Goal: Task Accomplishment & Management: Manage account settings

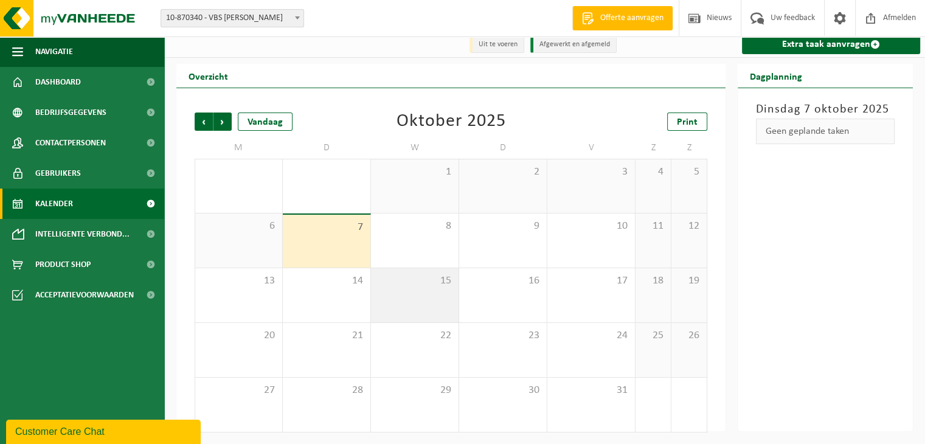
scroll to position [7, 0]
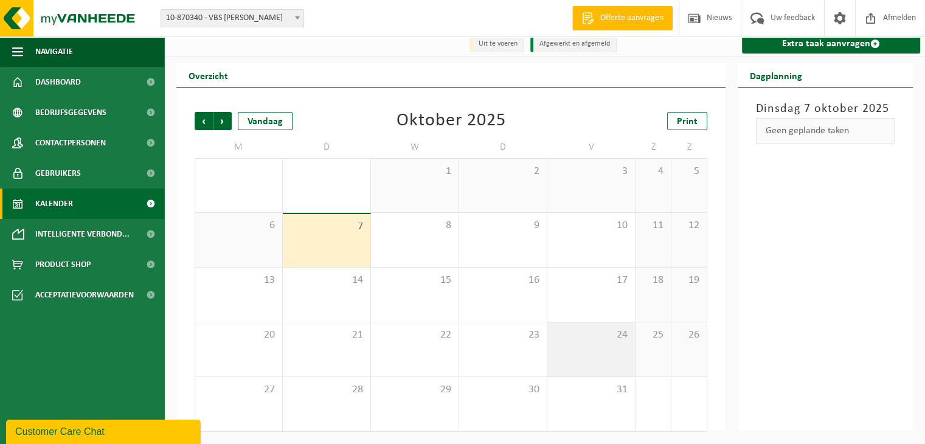
click at [597, 339] on span "24" at bounding box center [591, 335] width 75 height 13
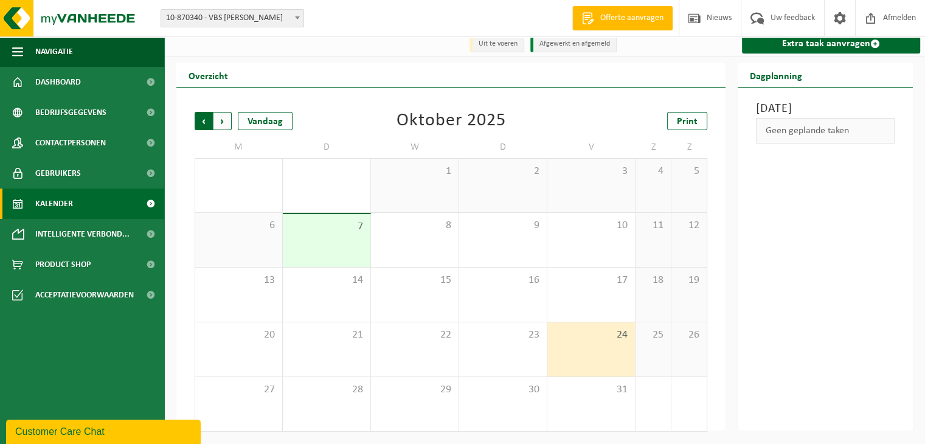
click at [225, 122] on span "Volgende" at bounding box center [223, 121] width 18 height 18
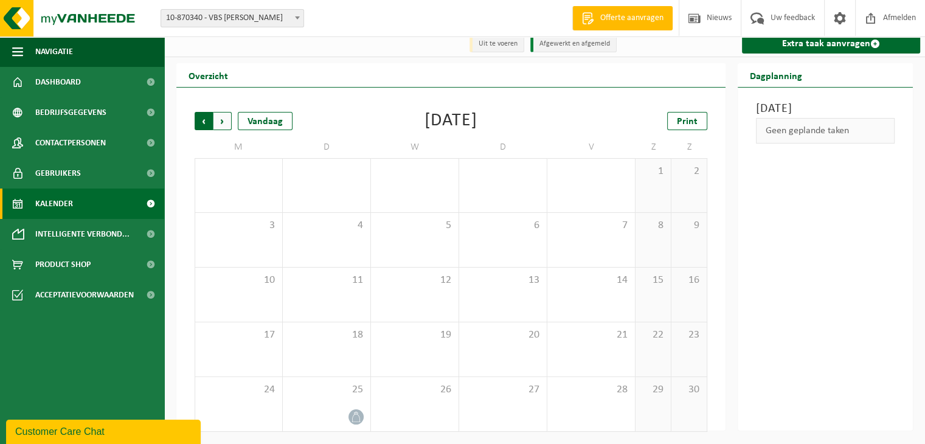
click at [224, 124] on span "Volgende" at bounding box center [223, 121] width 18 height 18
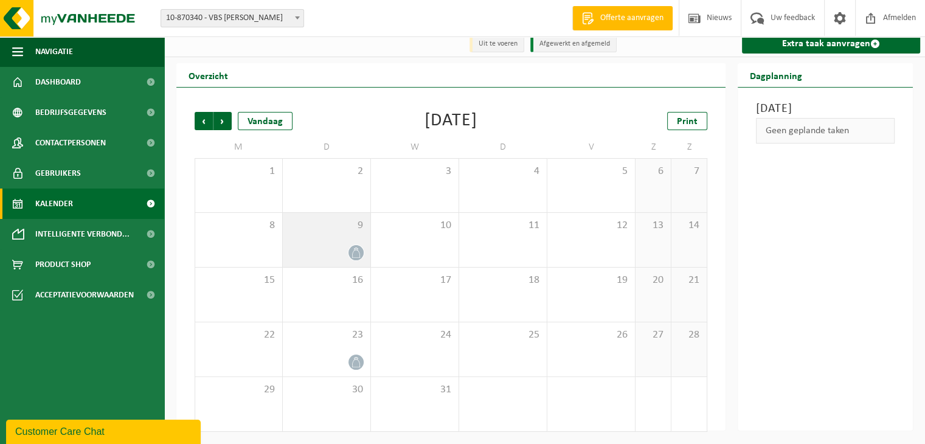
click at [355, 254] on icon at bounding box center [356, 253] width 10 height 10
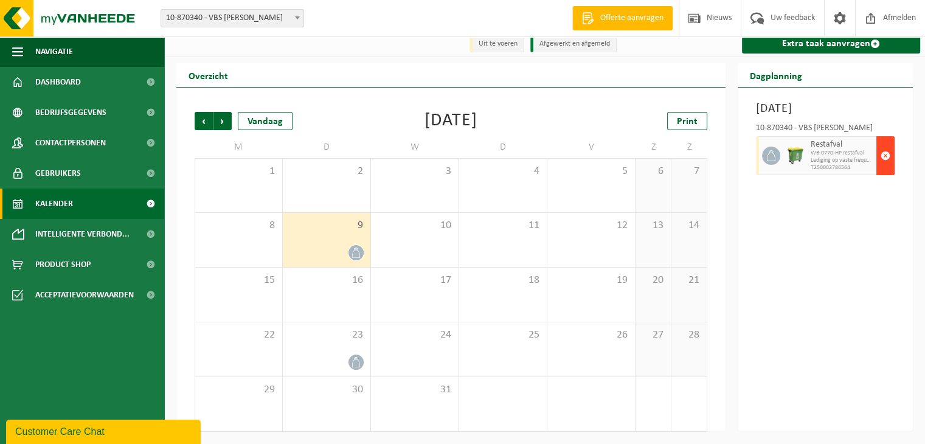
click at [885, 168] on span "button" at bounding box center [886, 156] width 10 height 24
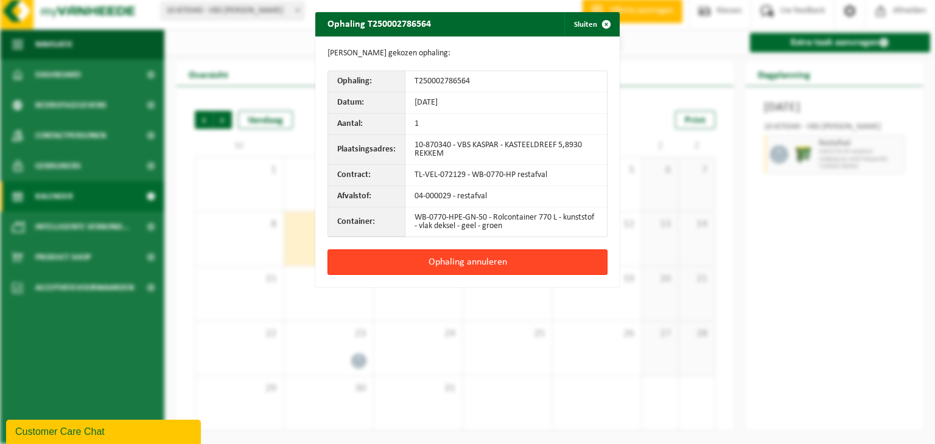
click at [477, 260] on button "Ophaling annuleren" at bounding box center [467, 262] width 280 height 26
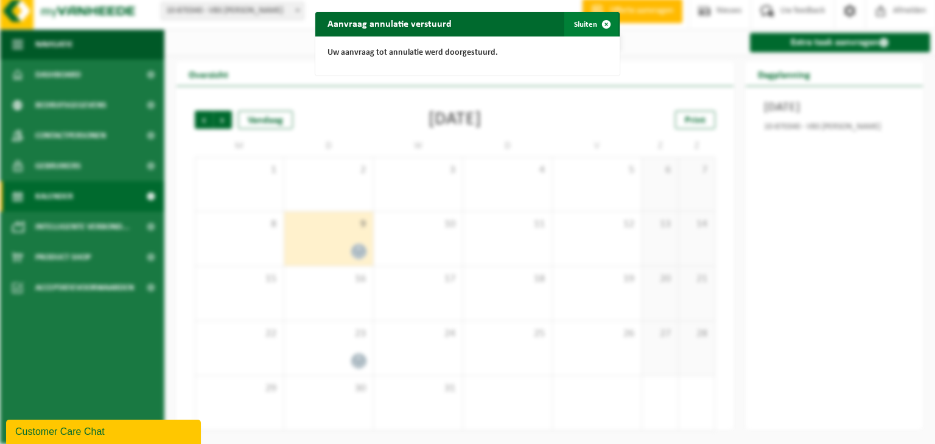
drag, startPoint x: 582, startPoint y: 24, endPoint x: 565, endPoint y: 88, distance: 66.3
click at [582, 25] on button "Sluiten" at bounding box center [591, 24] width 54 height 24
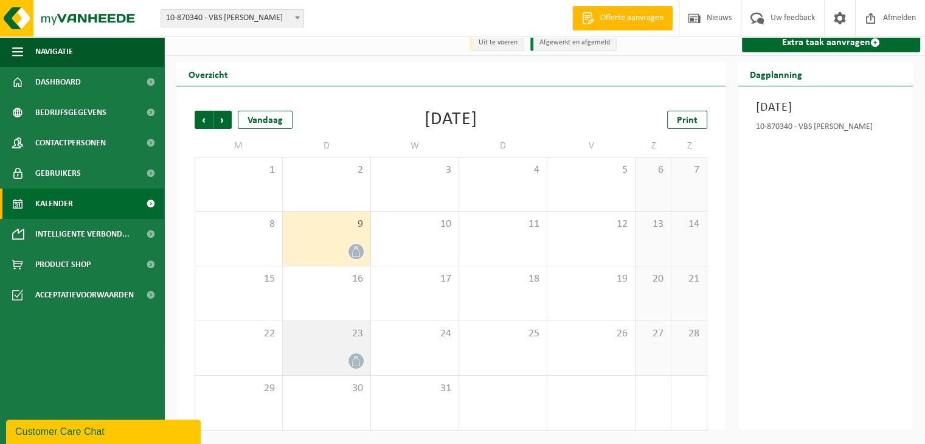
drag, startPoint x: 344, startPoint y: 359, endPoint x: 349, endPoint y: 347, distance: 12.8
click at [345, 357] on div at bounding box center [326, 361] width 75 height 16
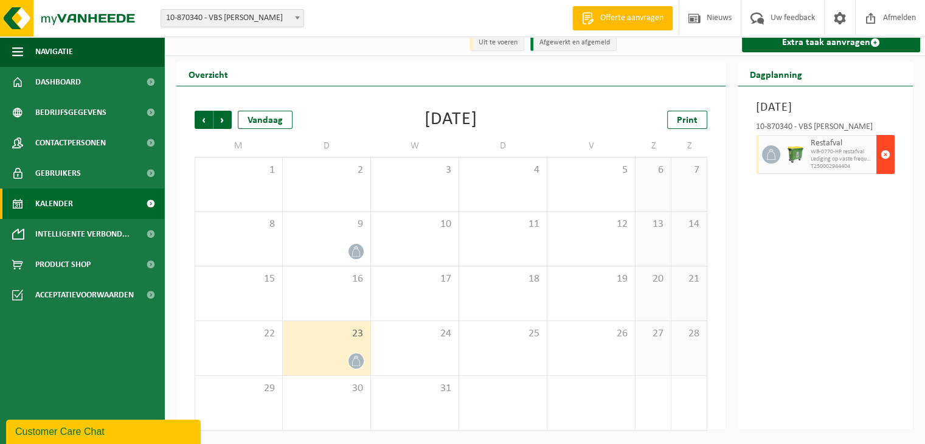
click at [884, 167] on span "button" at bounding box center [886, 154] width 10 height 24
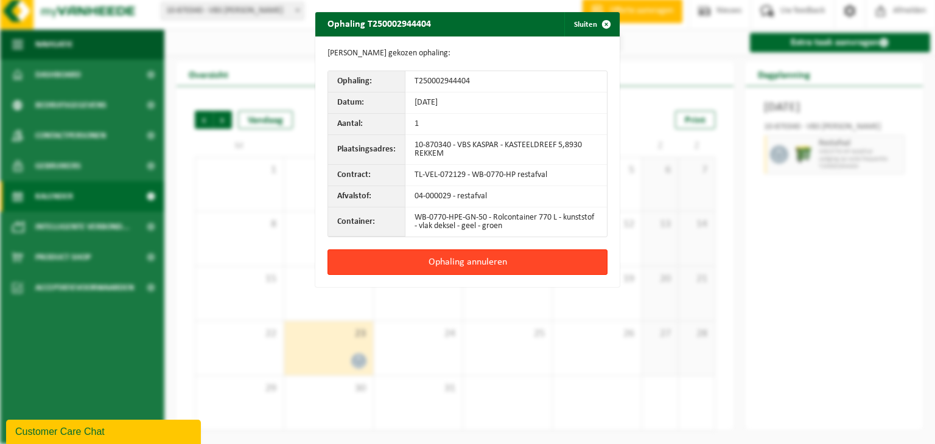
click at [489, 261] on button "Ophaling annuleren" at bounding box center [467, 262] width 280 height 26
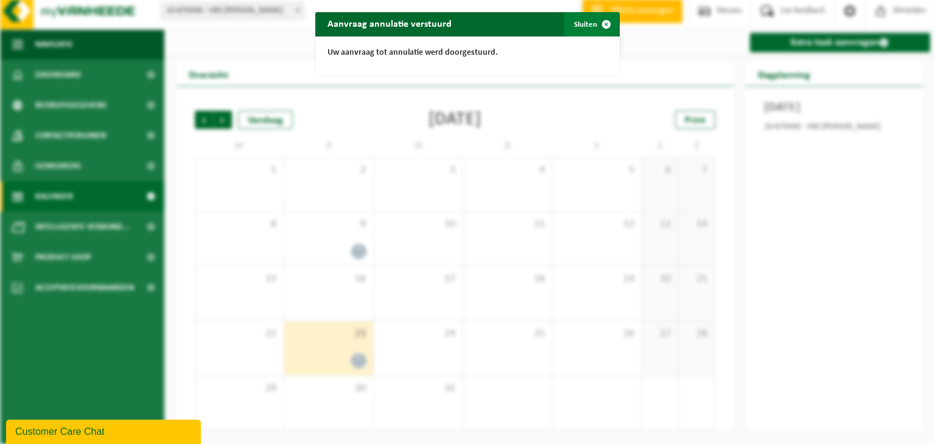
click at [602, 28] on span "button" at bounding box center [606, 24] width 24 height 24
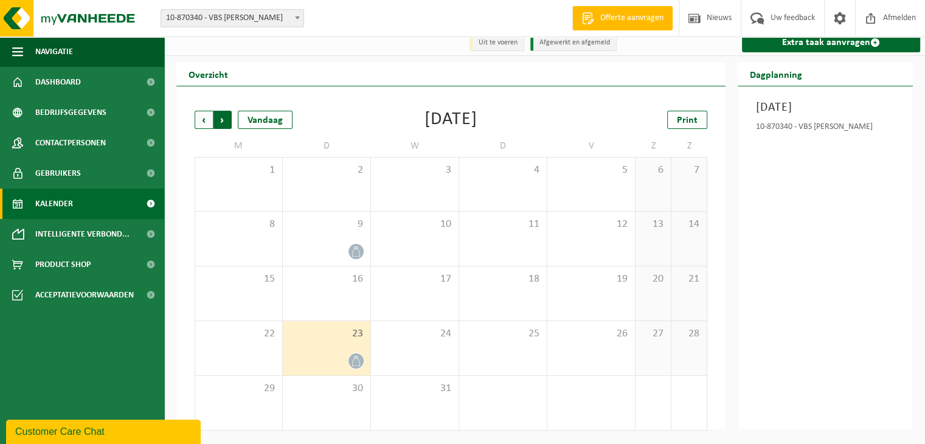
click at [201, 122] on span "Vorige" at bounding box center [204, 120] width 18 height 18
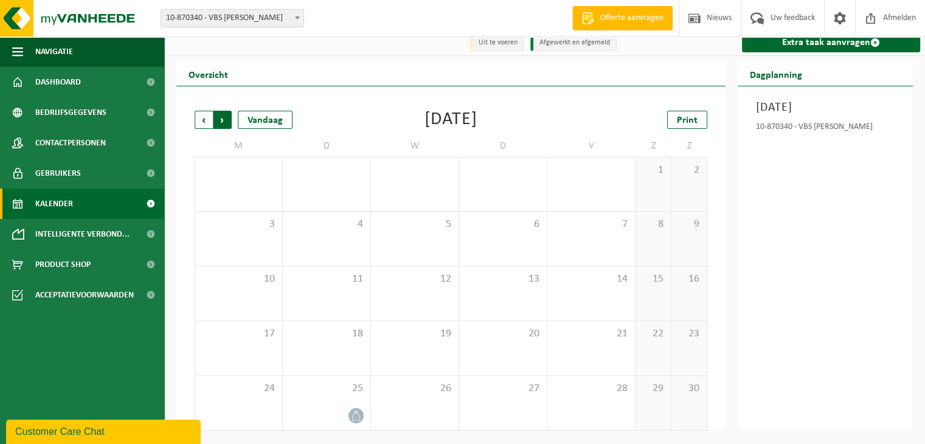
click at [204, 124] on span "Vorige" at bounding box center [204, 120] width 18 height 18
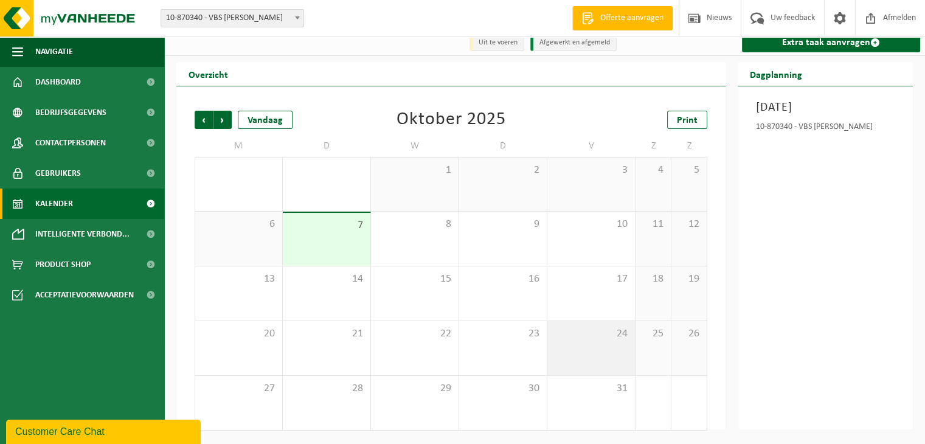
click at [614, 358] on div "24" at bounding box center [592, 348] width 88 height 54
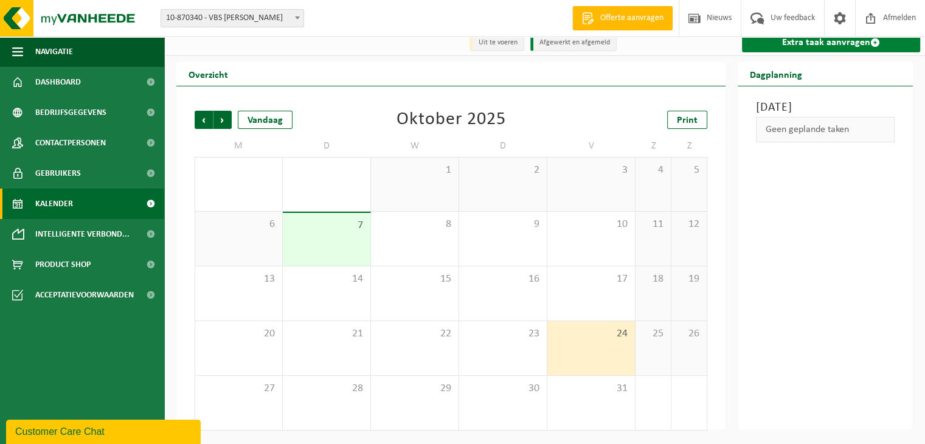
click at [823, 45] on link "Extra taak aanvragen" at bounding box center [831, 42] width 178 height 19
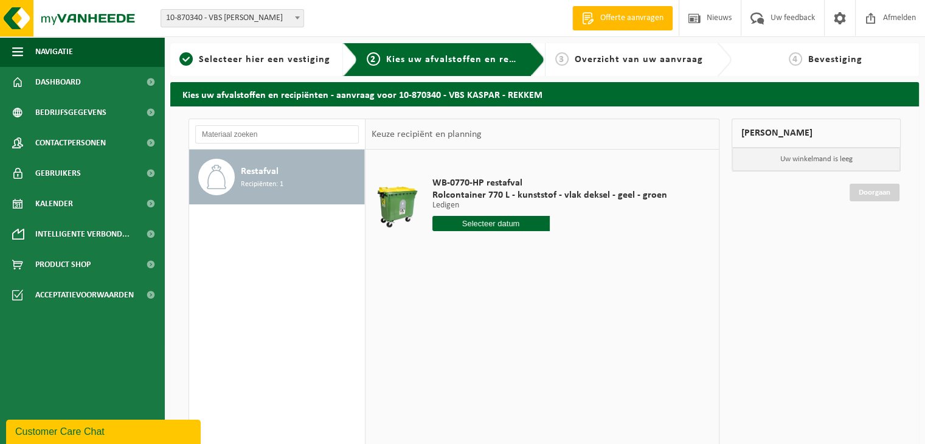
click at [514, 224] on input "text" at bounding box center [491, 223] width 117 height 15
click at [238, 61] on span "Selecteer hier een vestiging" at bounding box center [264, 60] width 131 height 10
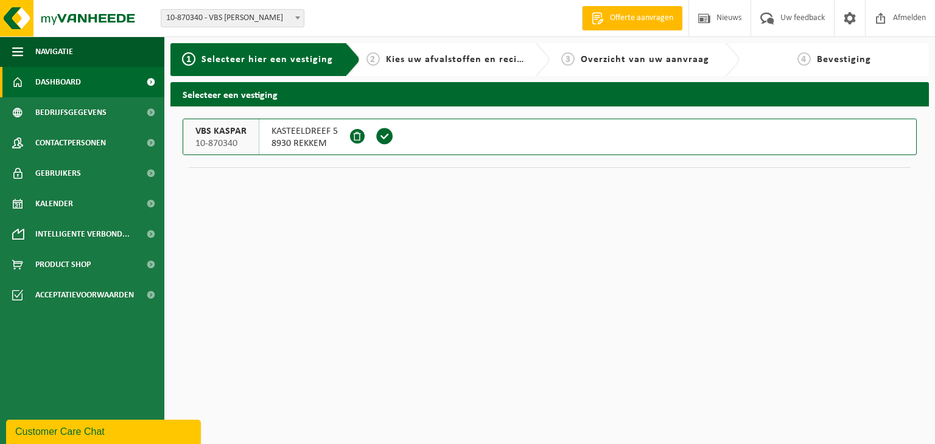
click at [54, 86] on span "Dashboard" at bounding box center [58, 82] width 46 height 30
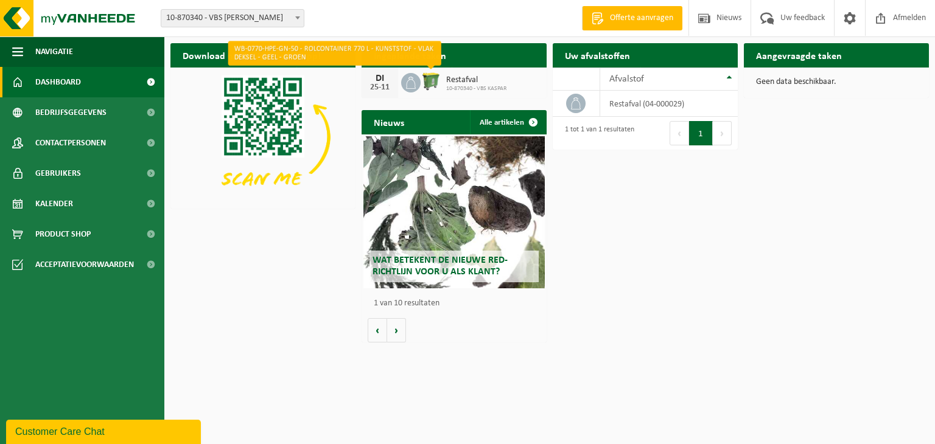
click at [433, 82] on img at bounding box center [430, 81] width 21 height 21
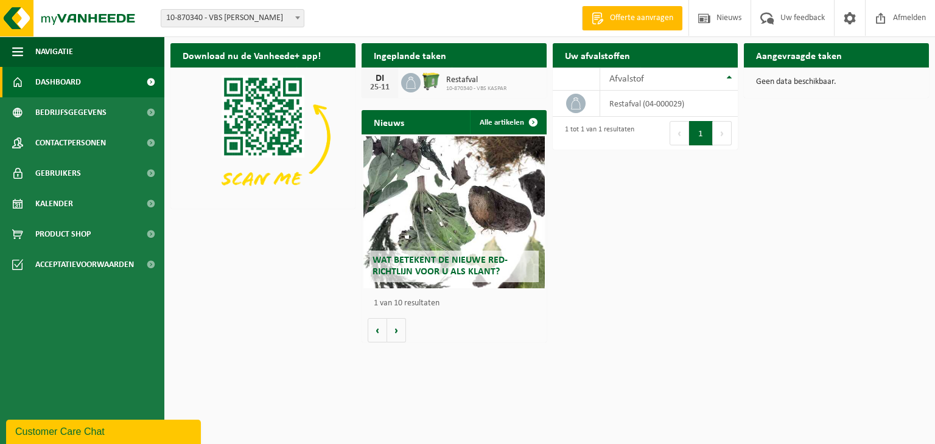
click at [430, 56] on h2 "Ingeplande taken" at bounding box center [409, 55] width 97 height 24
click at [86, 149] on span "Contactpersonen" at bounding box center [70, 143] width 71 height 30
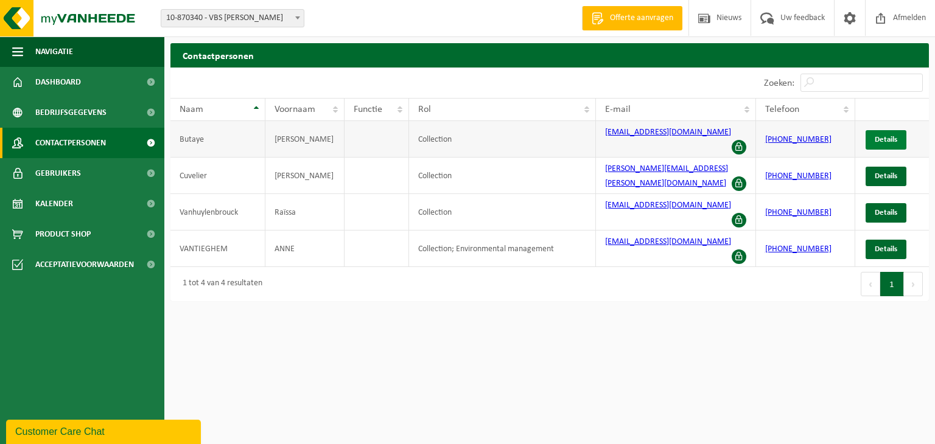
click at [895, 136] on span "Details" at bounding box center [885, 140] width 23 height 8
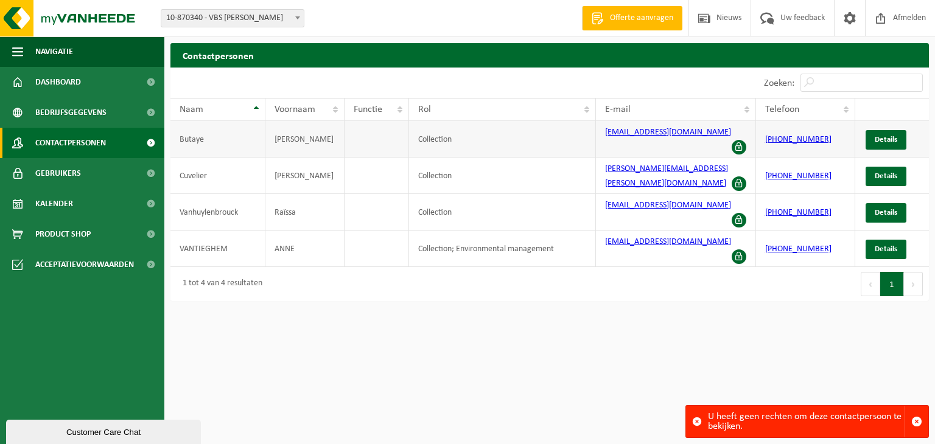
click at [203, 137] on td "Butaye" at bounding box center [217, 139] width 95 height 37
click at [647, 133] on link "[EMAIL_ADDRESS][DOMAIN_NAME]" at bounding box center [668, 132] width 126 height 9
click at [916, 420] on span "button" at bounding box center [916, 421] width 11 height 11
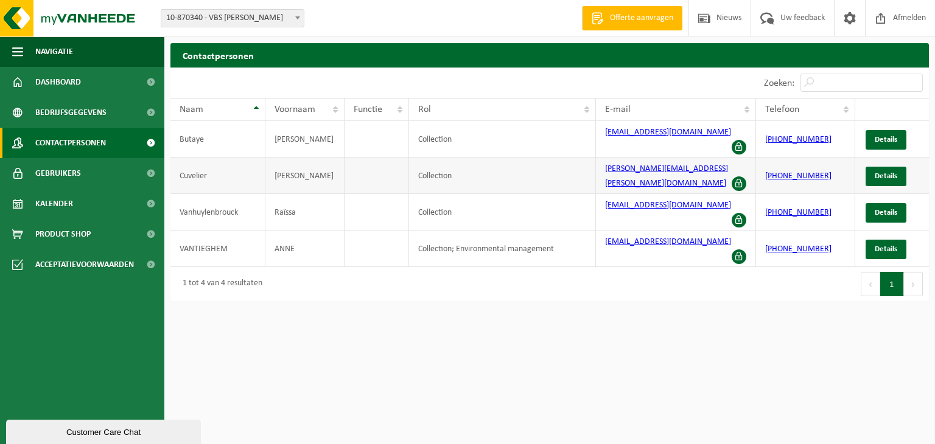
click at [650, 164] on link "[PERSON_NAME][EMAIL_ADDRESS][PERSON_NAME][DOMAIN_NAME]" at bounding box center [666, 176] width 123 height 24
click at [895, 21] on span "Afmelden" at bounding box center [908, 18] width 39 height 36
